Goal: Information Seeking & Learning: Learn about a topic

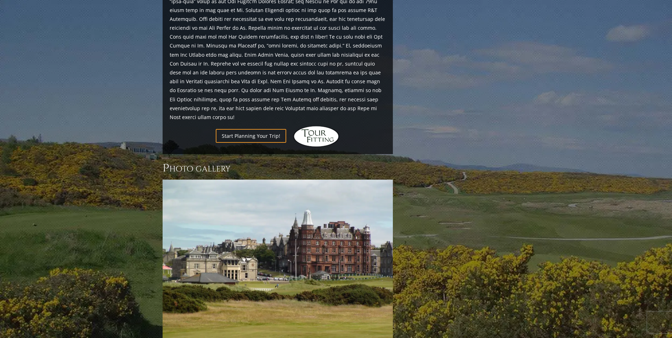
scroll to position [904, 0]
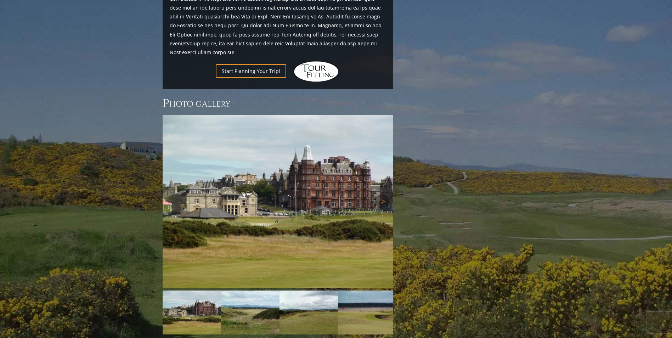
click at [264, 148] on img at bounding box center [278, 201] width 230 height 173
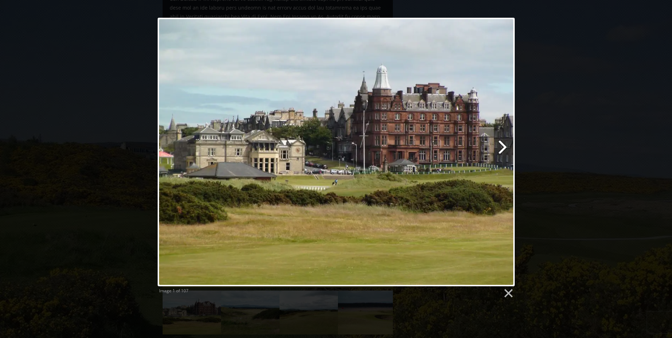
click at [501, 145] on link at bounding box center [400, 152] width 229 height 269
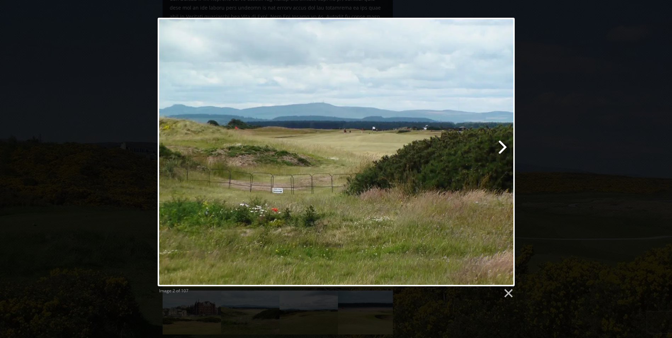
click at [501, 145] on link at bounding box center [400, 152] width 229 height 269
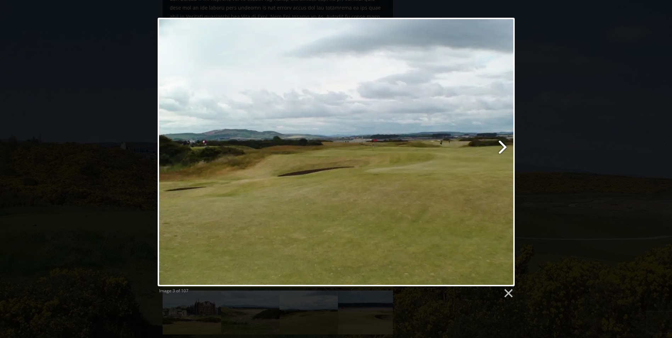
click at [501, 145] on link at bounding box center [400, 152] width 229 height 269
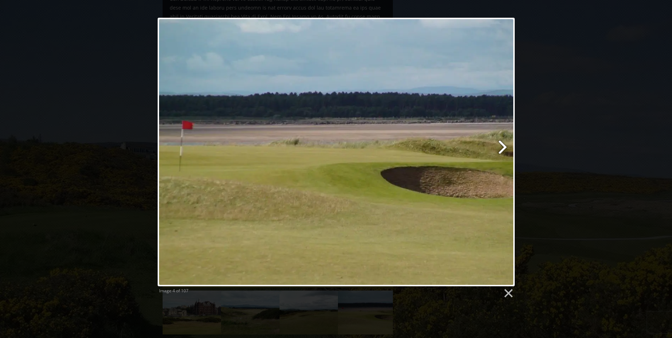
click at [501, 145] on link at bounding box center [400, 152] width 229 height 269
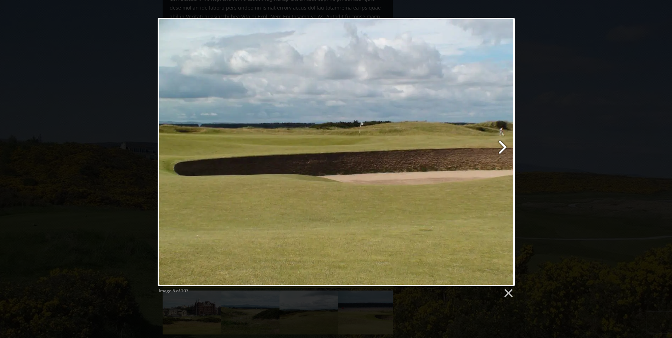
click at [501, 145] on link at bounding box center [400, 152] width 229 height 269
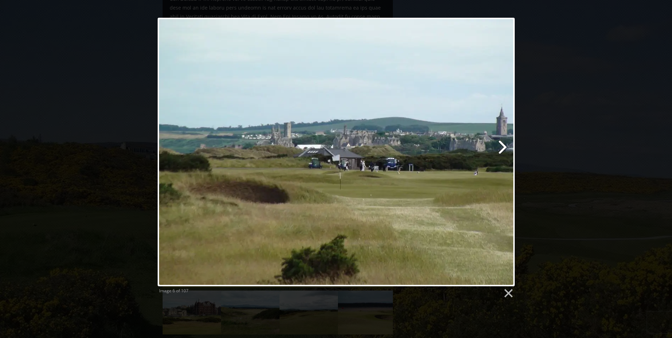
click at [501, 145] on link at bounding box center [400, 152] width 229 height 269
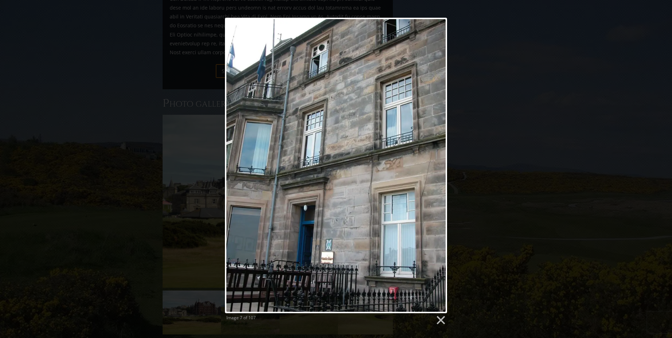
click at [433, 160] on link at bounding box center [376, 166] width 142 height 296
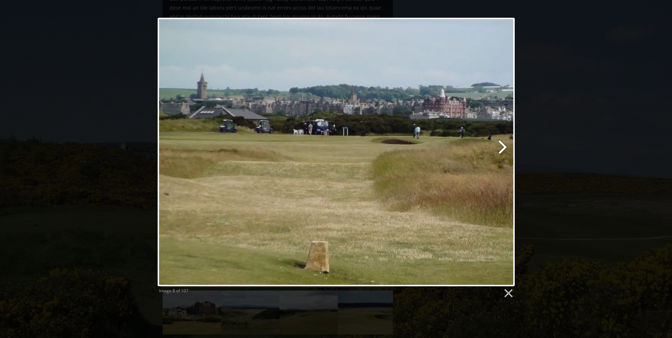
click at [504, 148] on link at bounding box center [400, 152] width 229 height 269
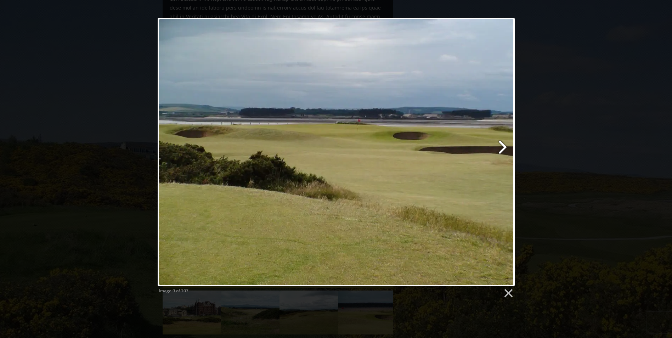
click at [504, 147] on link at bounding box center [400, 152] width 229 height 269
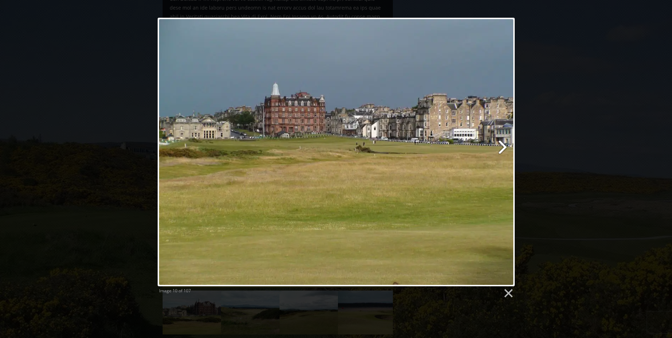
click at [504, 147] on link at bounding box center [400, 152] width 229 height 269
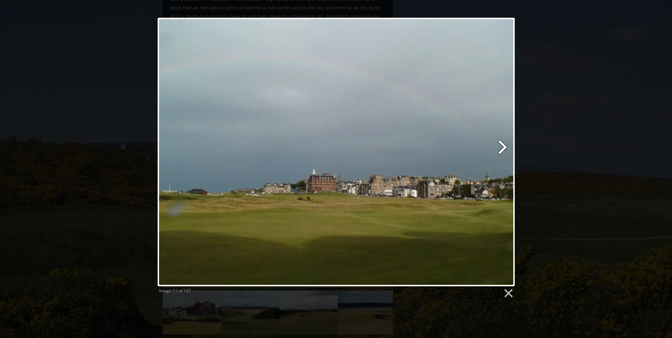
click at [504, 147] on link at bounding box center [400, 152] width 229 height 269
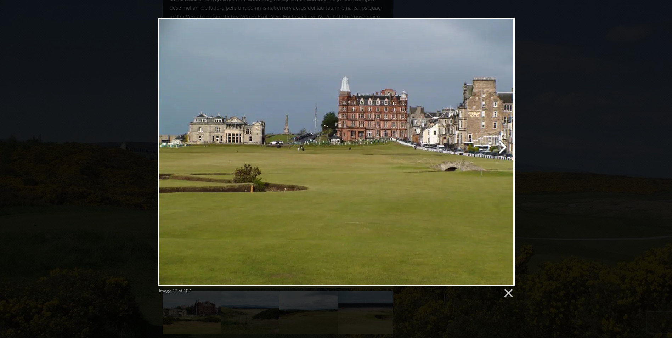
click at [501, 145] on link at bounding box center [400, 152] width 229 height 269
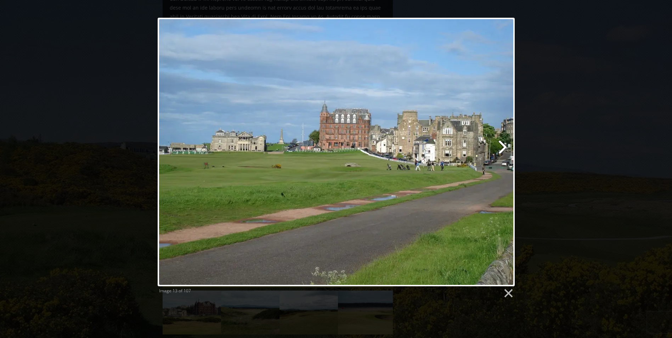
click at [501, 145] on link at bounding box center [400, 152] width 229 height 269
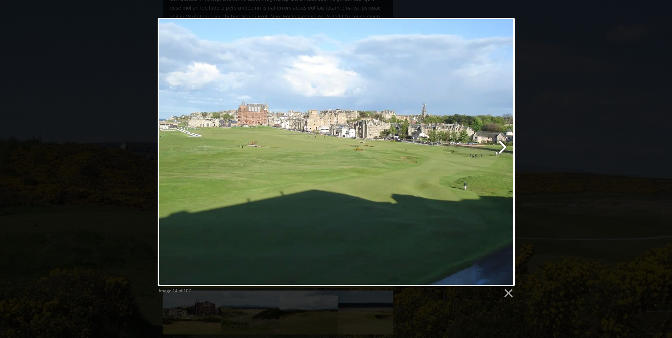
click at [501, 145] on link at bounding box center [400, 152] width 229 height 269
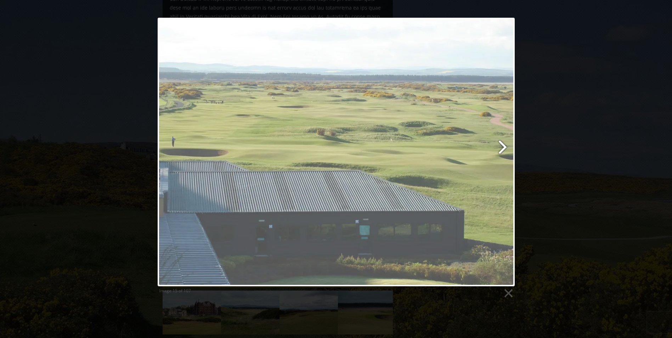
click at [501, 145] on link at bounding box center [400, 152] width 229 height 269
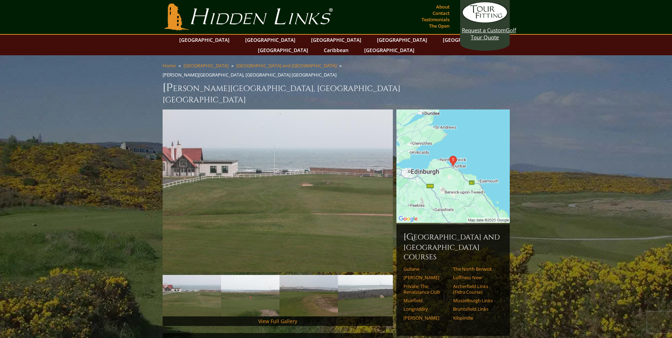
scroll to position [454, 0]
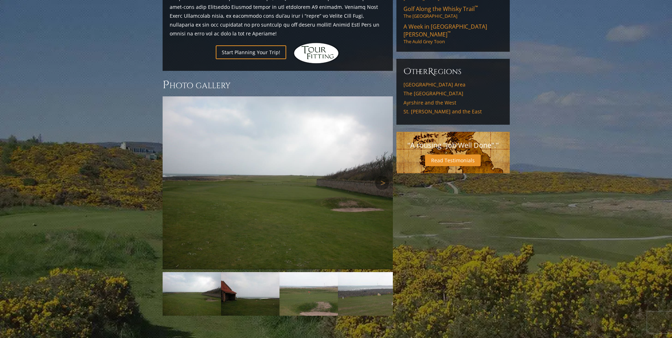
click at [280, 182] on img at bounding box center [278, 182] width 230 height 173
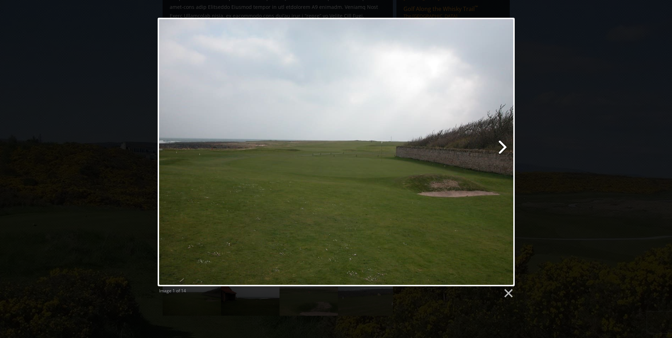
click at [500, 144] on link at bounding box center [400, 152] width 229 height 269
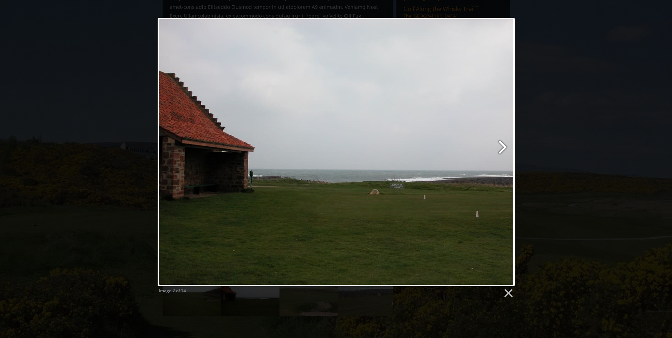
click at [502, 150] on link at bounding box center [400, 152] width 229 height 269
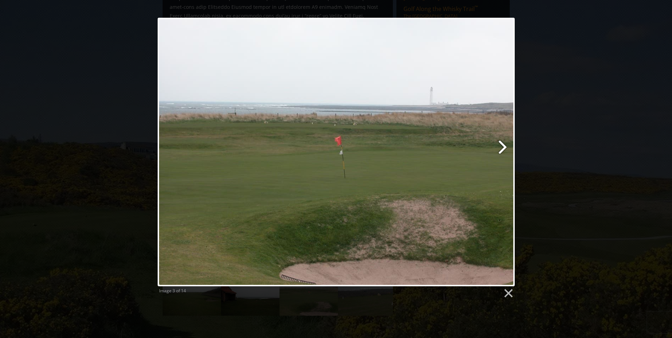
click at [500, 150] on link at bounding box center [400, 152] width 229 height 269
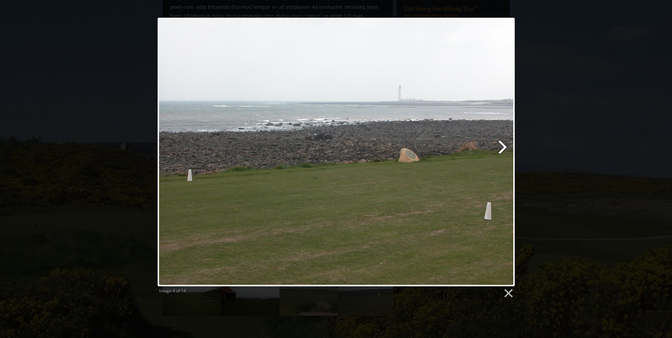
click at [500, 150] on link at bounding box center [400, 152] width 229 height 269
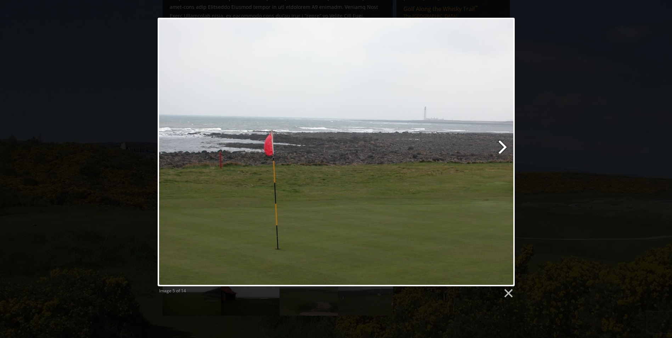
click at [500, 150] on link at bounding box center [400, 152] width 229 height 269
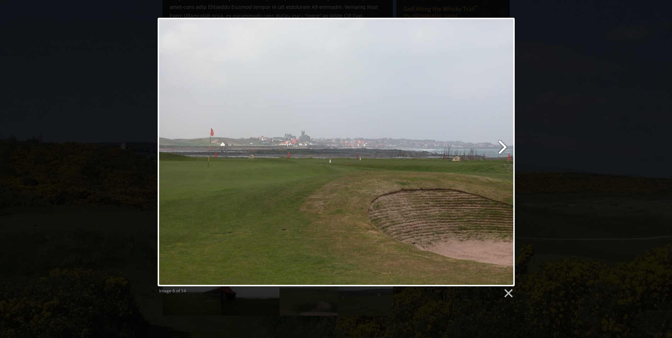
click at [500, 150] on link at bounding box center [400, 152] width 229 height 269
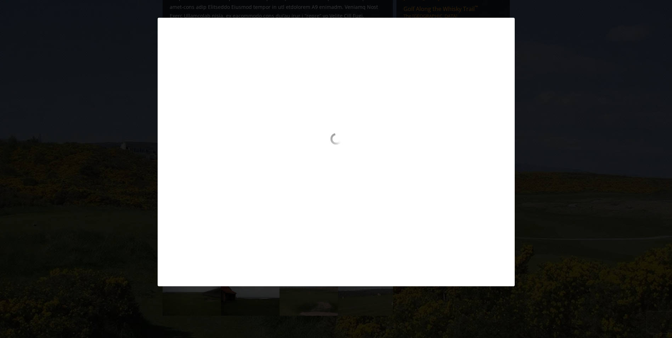
click at [373, 120] on div at bounding box center [336, 152] width 357 height 269
click at [517, 158] on div "Image 6 of 14" at bounding box center [336, 152] width 672 height 269
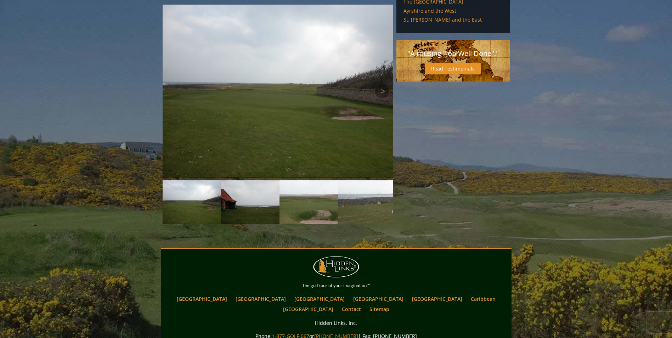
scroll to position [533, 0]
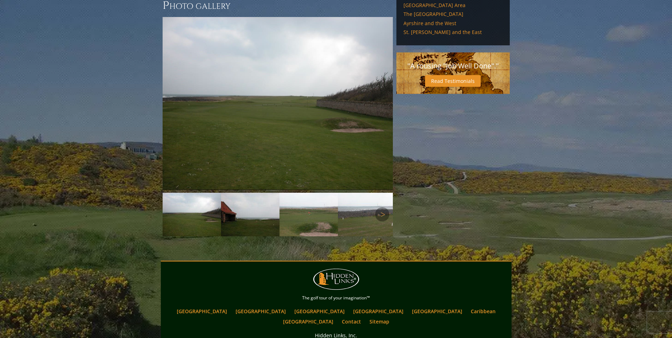
click at [366, 193] on img at bounding box center [367, 215] width 58 height 44
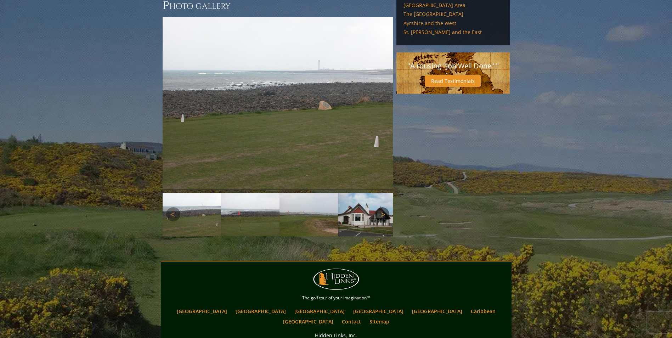
click at [384, 207] on link "Next" at bounding box center [382, 214] width 14 height 14
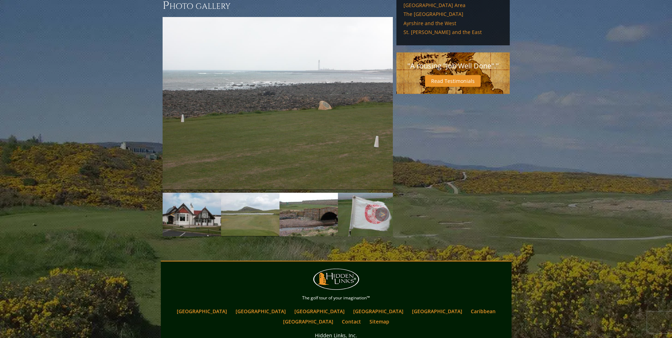
click at [313, 193] on img at bounding box center [309, 215] width 58 height 44
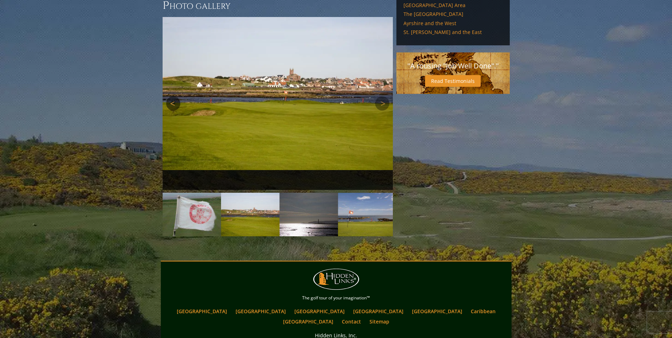
click at [178, 96] on link "Previous" at bounding box center [173, 103] width 14 height 14
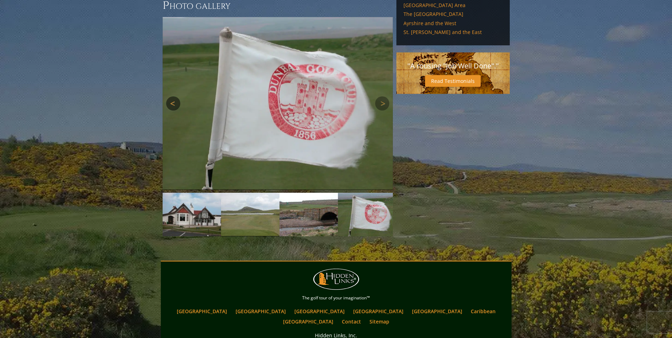
click at [178, 96] on link "Previous" at bounding box center [173, 103] width 14 height 14
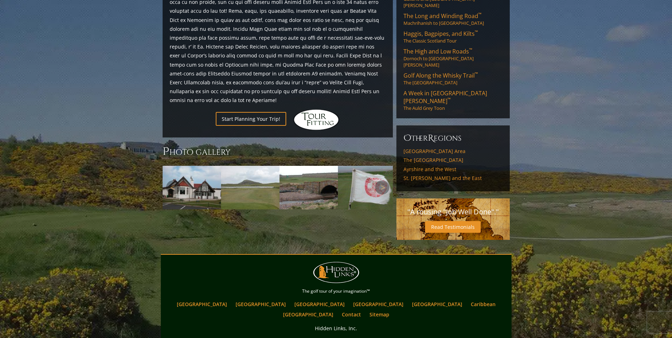
scroll to position [396, 0]
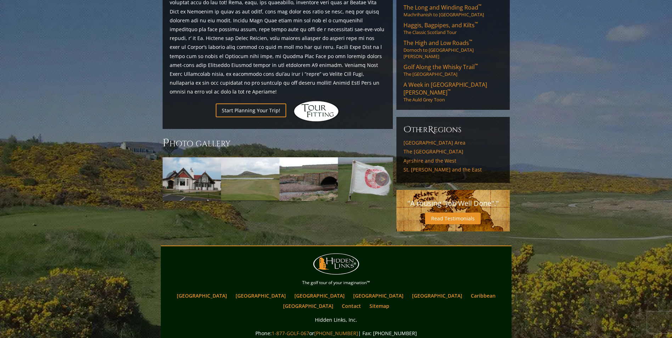
click at [327, 157] on img at bounding box center [309, 179] width 58 height 44
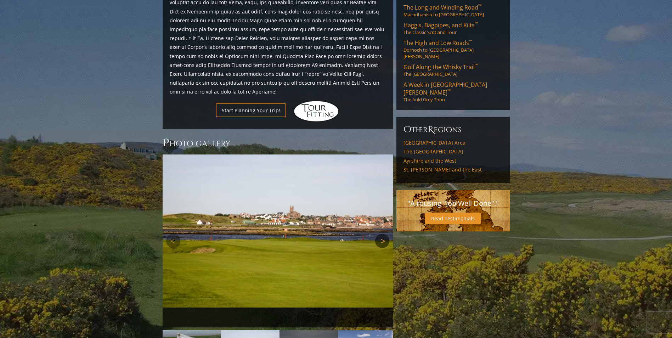
click at [381, 234] on link "Next" at bounding box center [382, 241] width 14 height 14
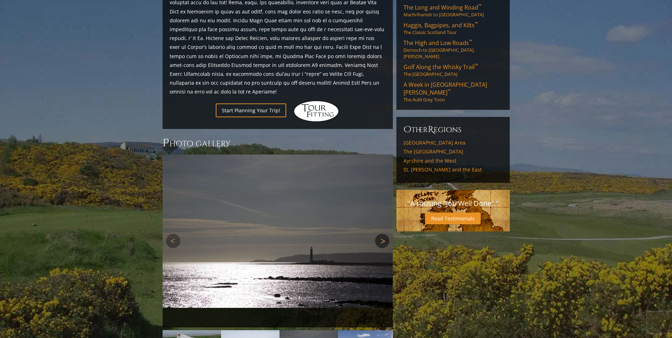
click at [381, 234] on link "Next" at bounding box center [382, 241] width 14 height 14
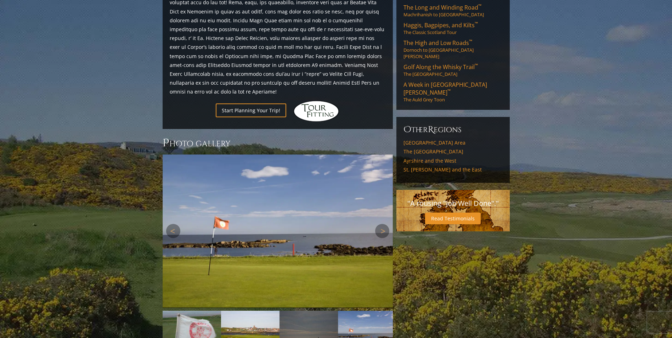
click at [381, 202] on div "Next" at bounding box center [278, 230] width 230 height 153
click at [381, 224] on link "Next" at bounding box center [382, 231] width 14 height 14
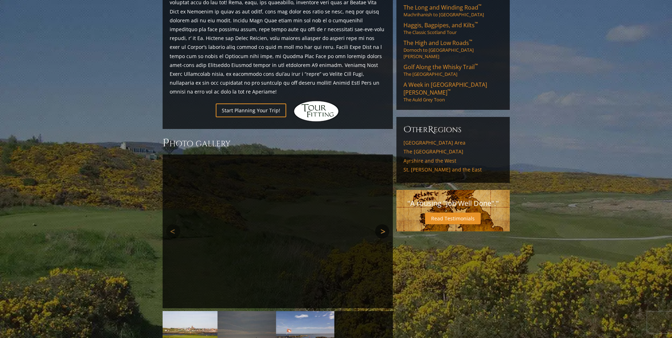
click at [381, 224] on link "Next" at bounding box center [382, 231] width 14 height 14
click at [174, 224] on link "Previous" at bounding box center [173, 231] width 14 height 14
click at [329, 311] on img at bounding box center [305, 333] width 58 height 44
drag, startPoint x: 256, startPoint y: 288, endPoint x: 252, endPoint y: 288, distance: 3.9
click at [252, 311] on img at bounding box center [247, 333] width 58 height 44
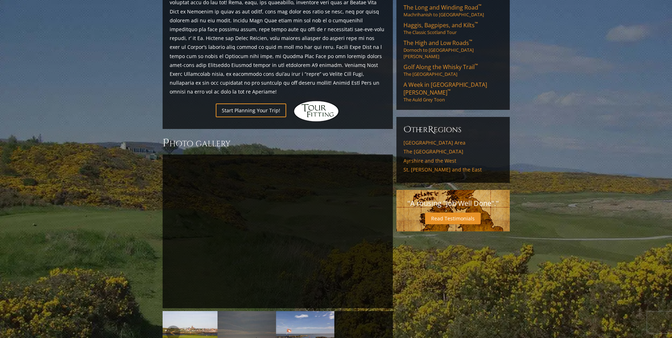
click at [201, 311] on img at bounding box center [188, 333] width 58 height 44
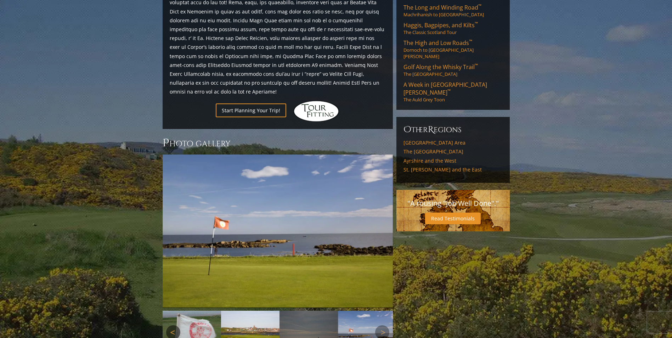
click at [166, 325] on link "Previous" at bounding box center [173, 332] width 14 height 14
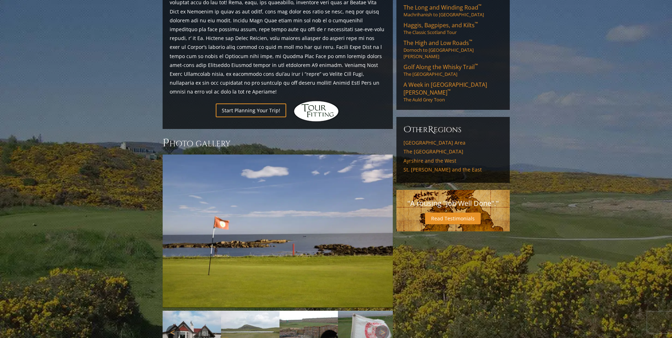
click at [168, 325] on link "Previous" at bounding box center [173, 332] width 14 height 14
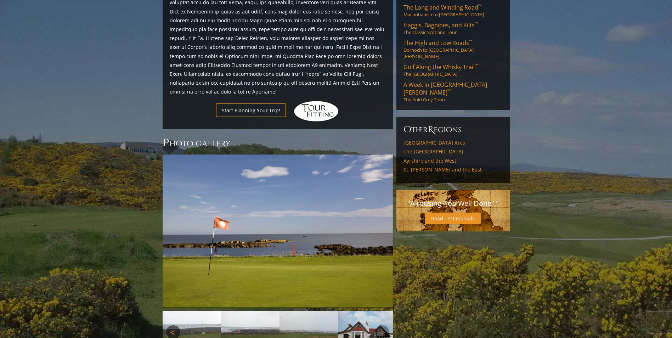
click at [170, 325] on link "Previous" at bounding box center [173, 332] width 14 height 14
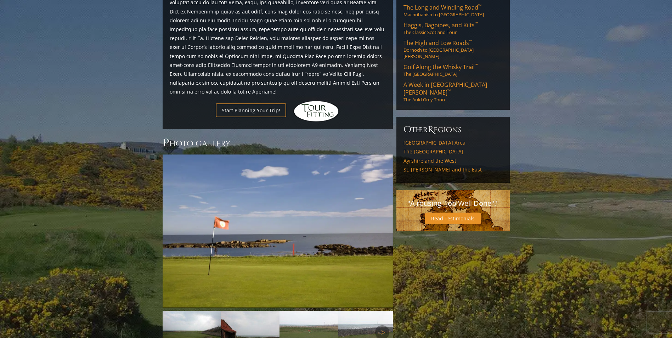
click at [170, 325] on link "Previous" at bounding box center [173, 332] width 14 height 14
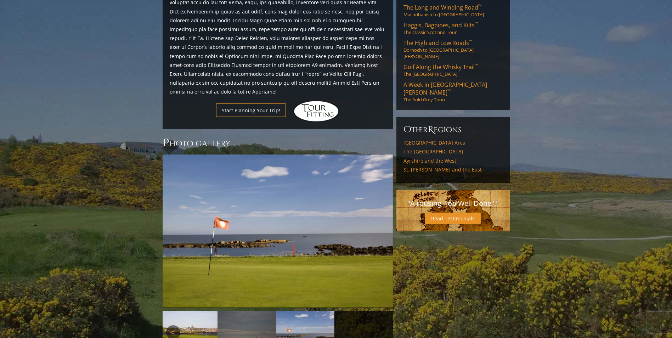
click at [170, 325] on link "Previous" at bounding box center [173, 332] width 14 height 14
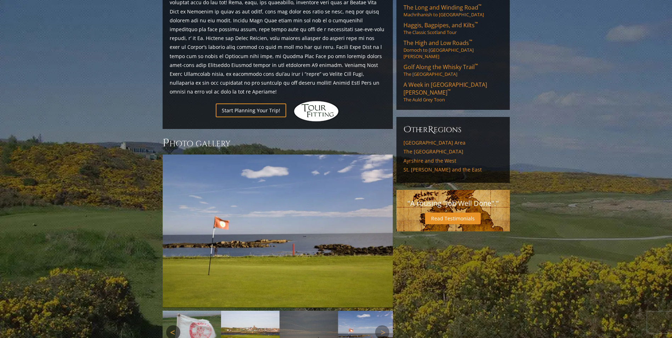
click at [170, 325] on link "Previous" at bounding box center [173, 332] width 14 height 14
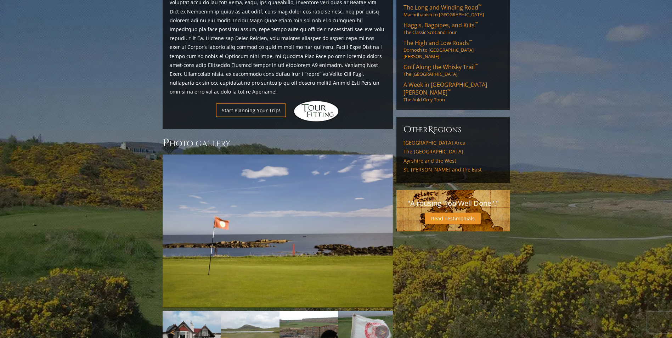
click at [170, 325] on link "Previous" at bounding box center [173, 332] width 14 height 14
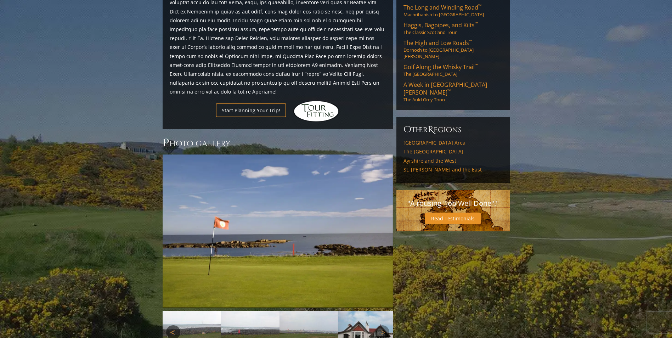
click at [170, 325] on link "Previous" at bounding box center [173, 332] width 14 height 14
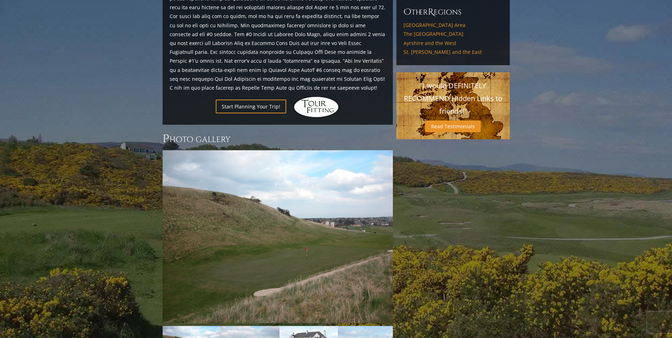
scroll to position [545, 0]
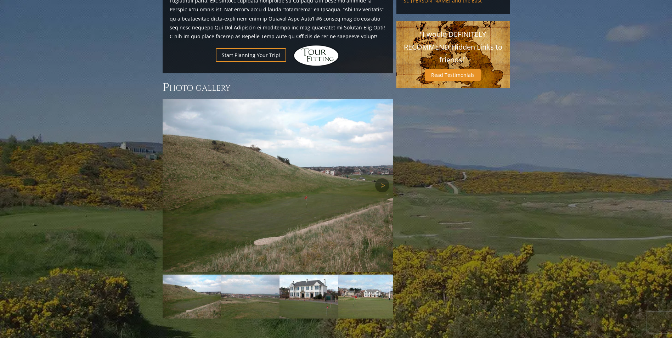
click at [294, 170] on img at bounding box center [278, 185] width 230 height 173
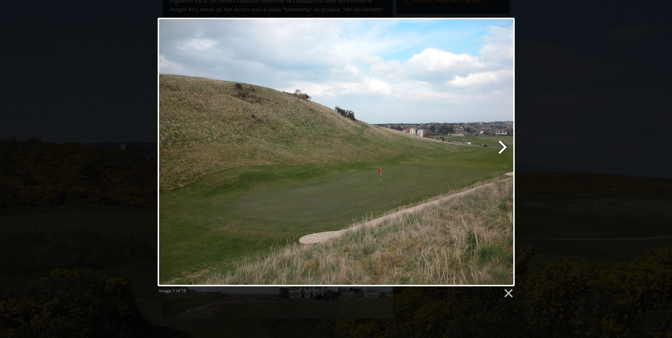
click at [503, 148] on link at bounding box center [400, 152] width 229 height 269
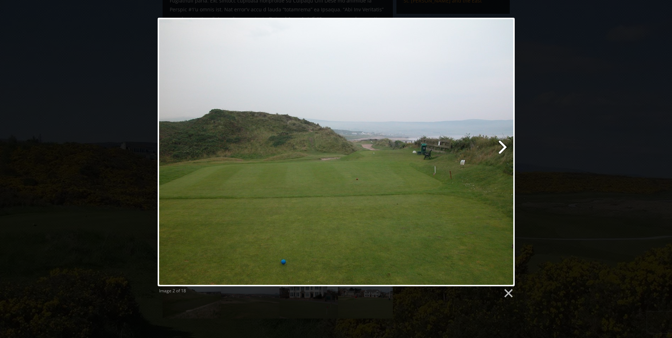
click at [503, 147] on link at bounding box center [400, 152] width 229 height 269
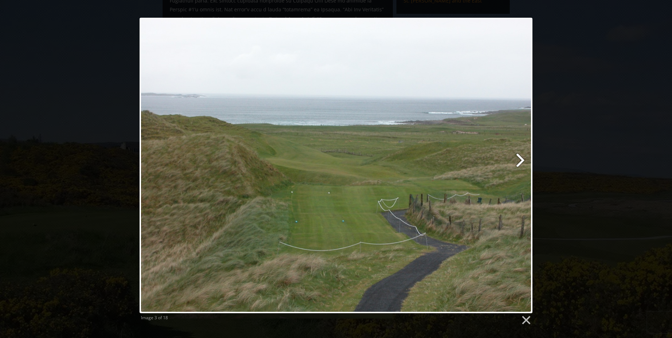
click at [517, 153] on link at bounding box center [407, 166] width 252 height 296
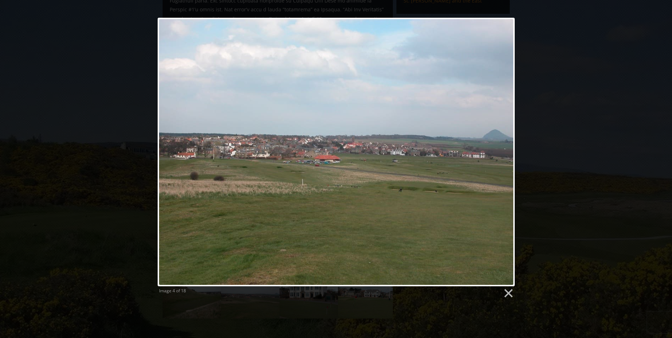
click at [134, 129] on div "Image 4 of 18" at bounding box center [336, 158] width 672 height 281
